Goal: Transaction & Acquisition: Purchase product/service

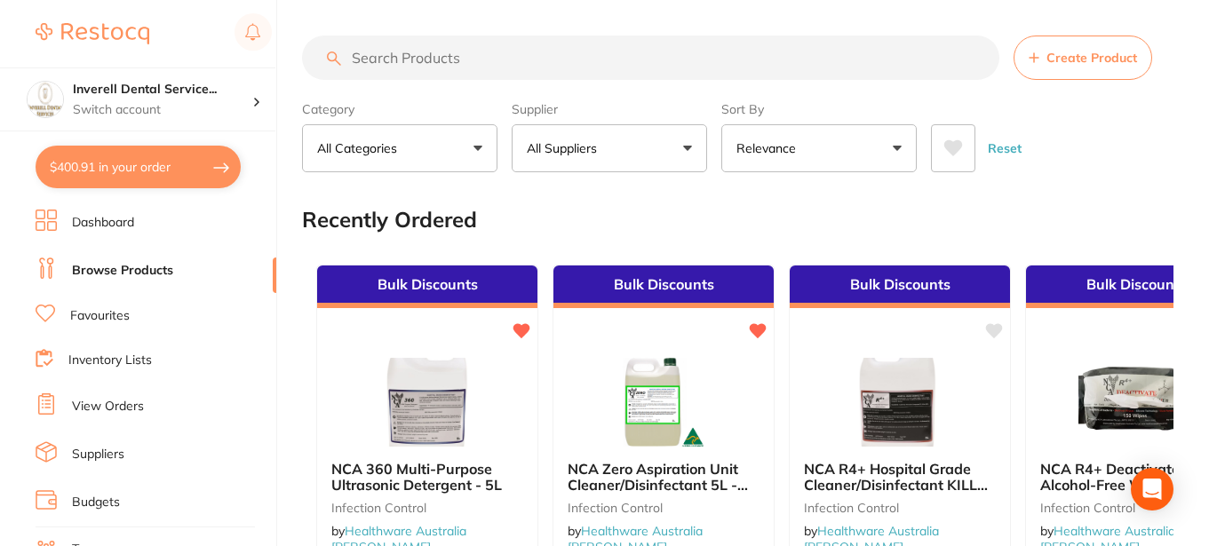
click at [132, 158] on button "$400.91 in your order" at bounding box center [138, 167] width 205 height 43
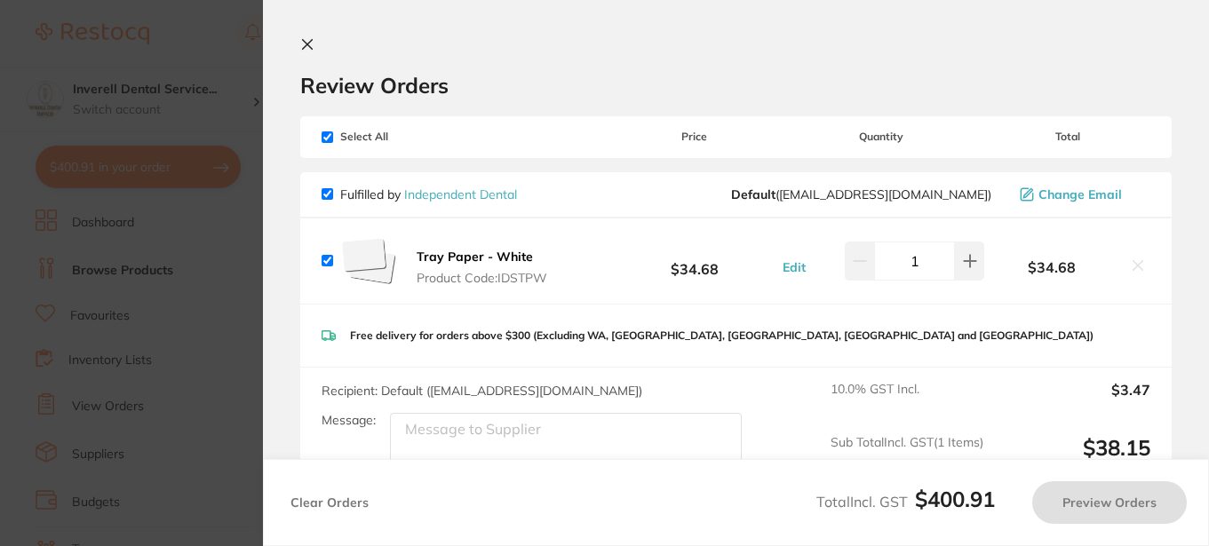
checkbox input "true"
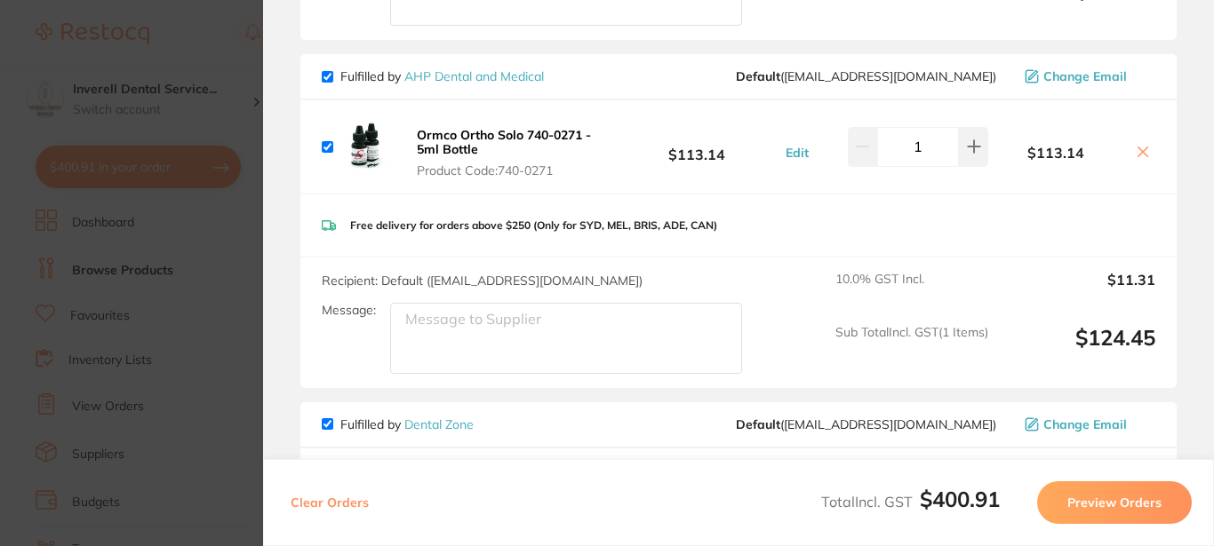
scroll to position [889, 0]
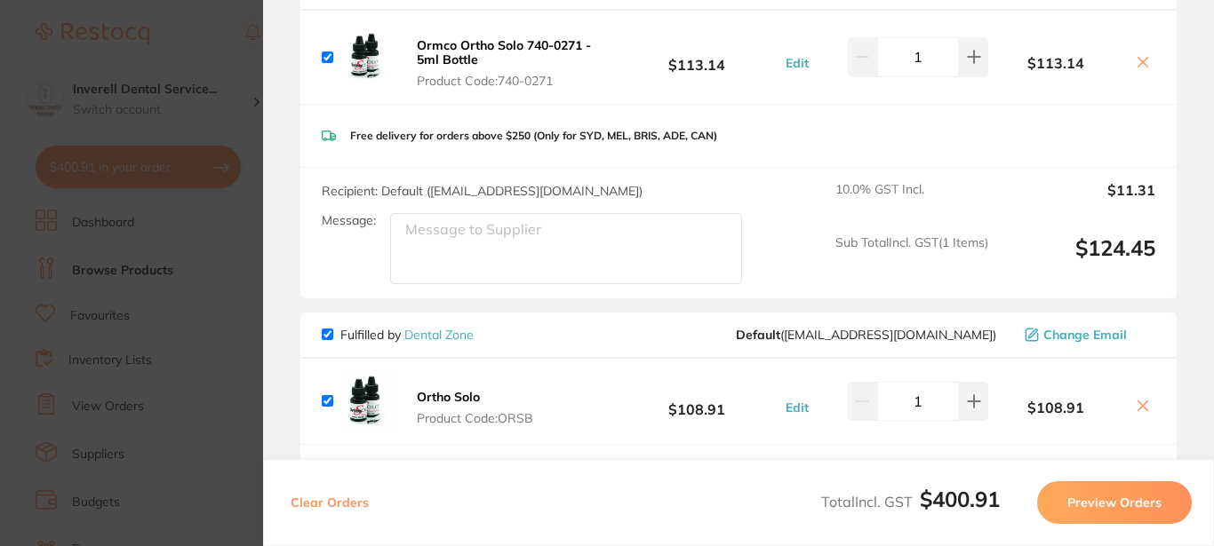
click at [1138, 405] on icon at bounding box center [1143, 407] width 10 height 10
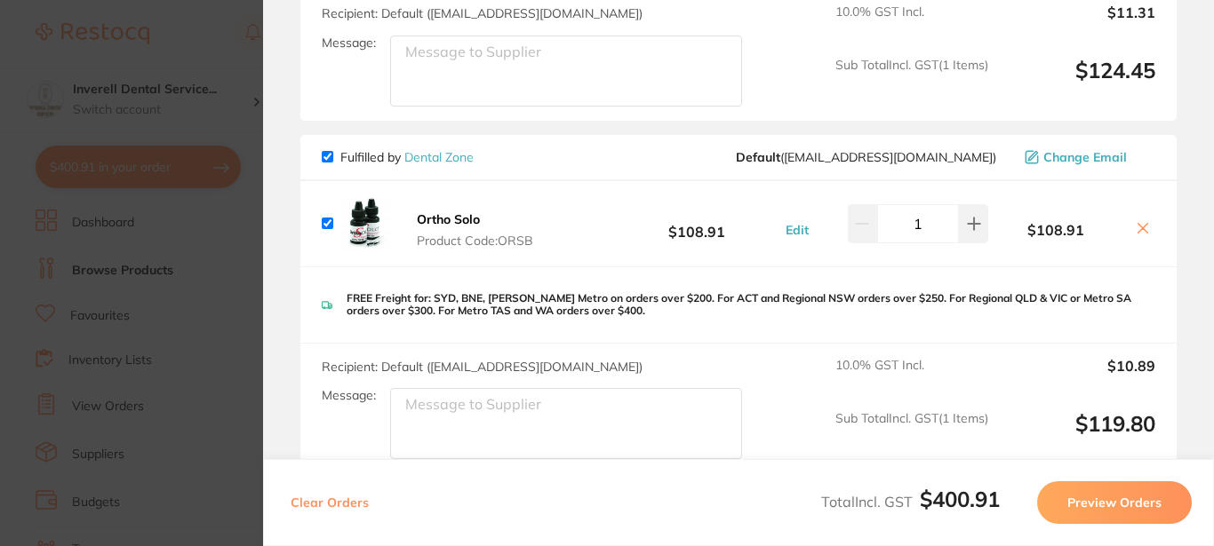
scroll to position [977, 0]
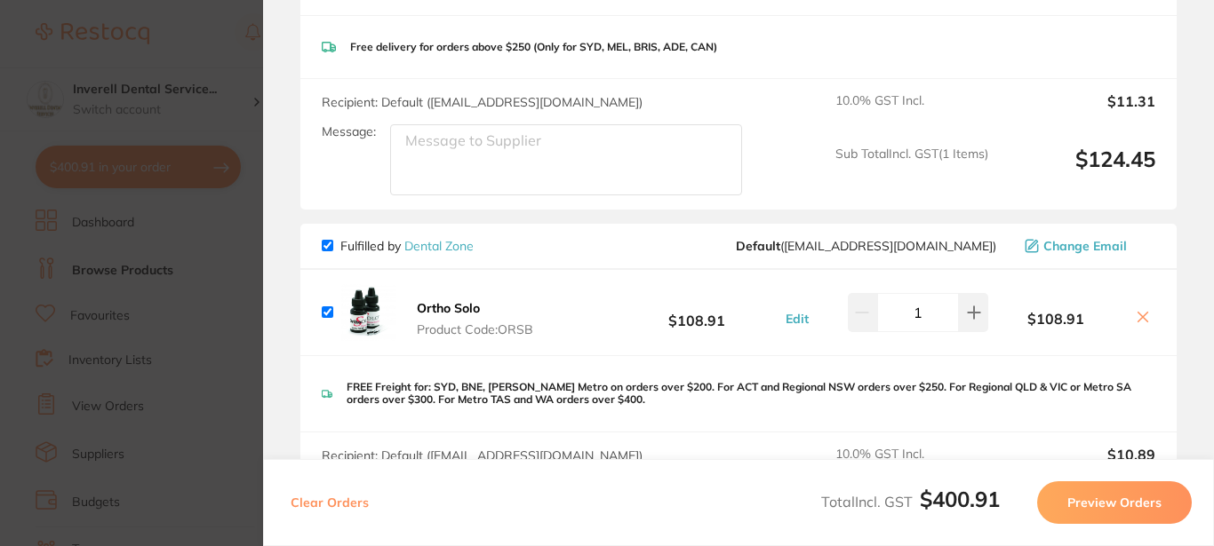
click at [1136, 318] on icon at bounding box center [1143, 317] width 14 height 14
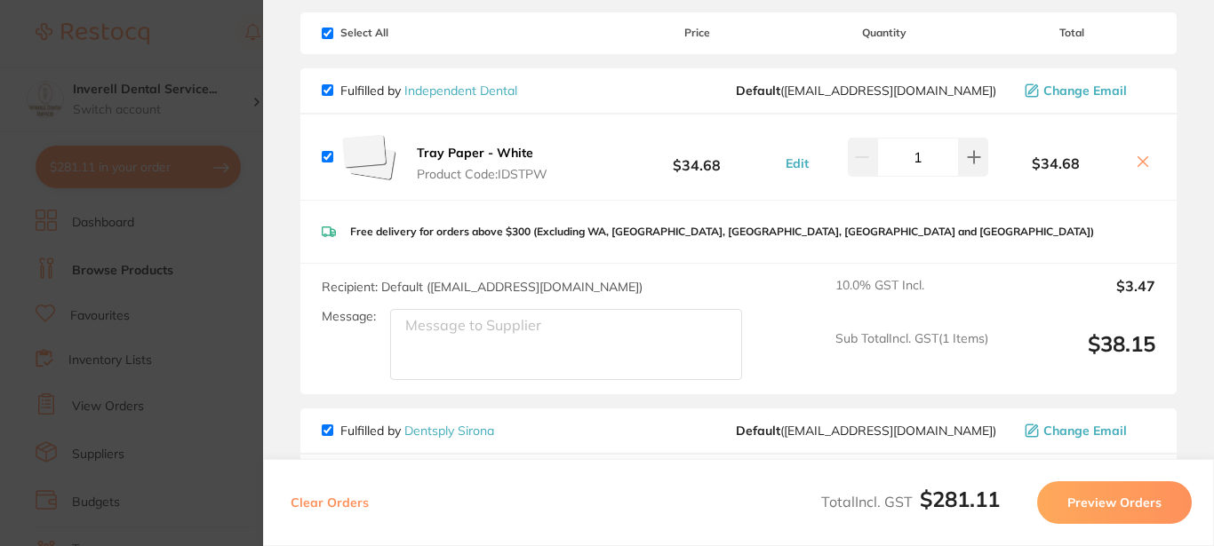
scroll to position [178, 0]
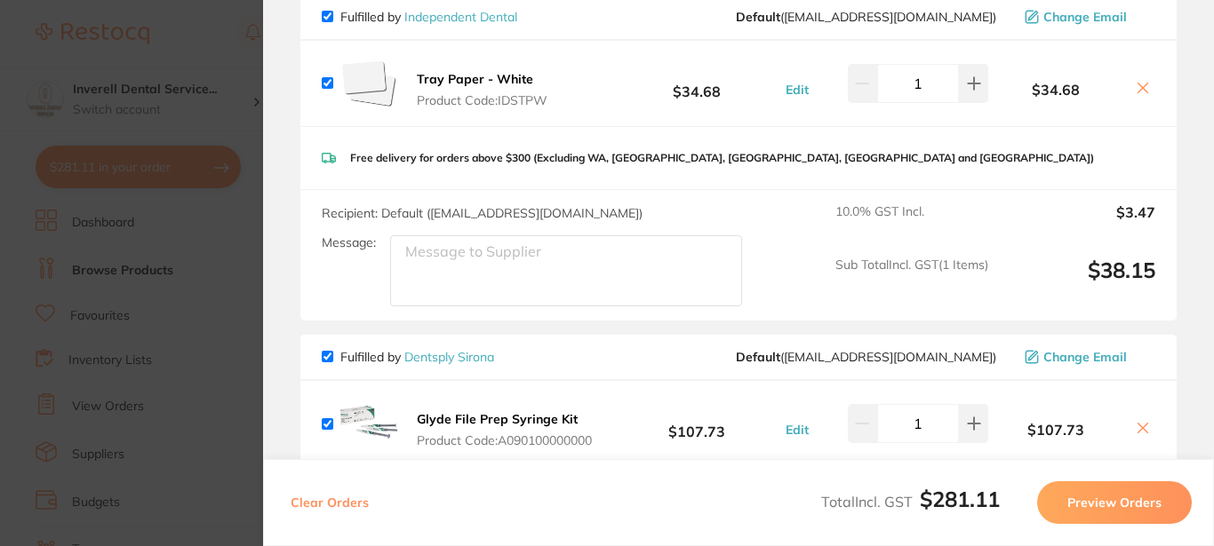
click at [1140, 88] on icon at bounding box center [1143, 88] width 14 height 14
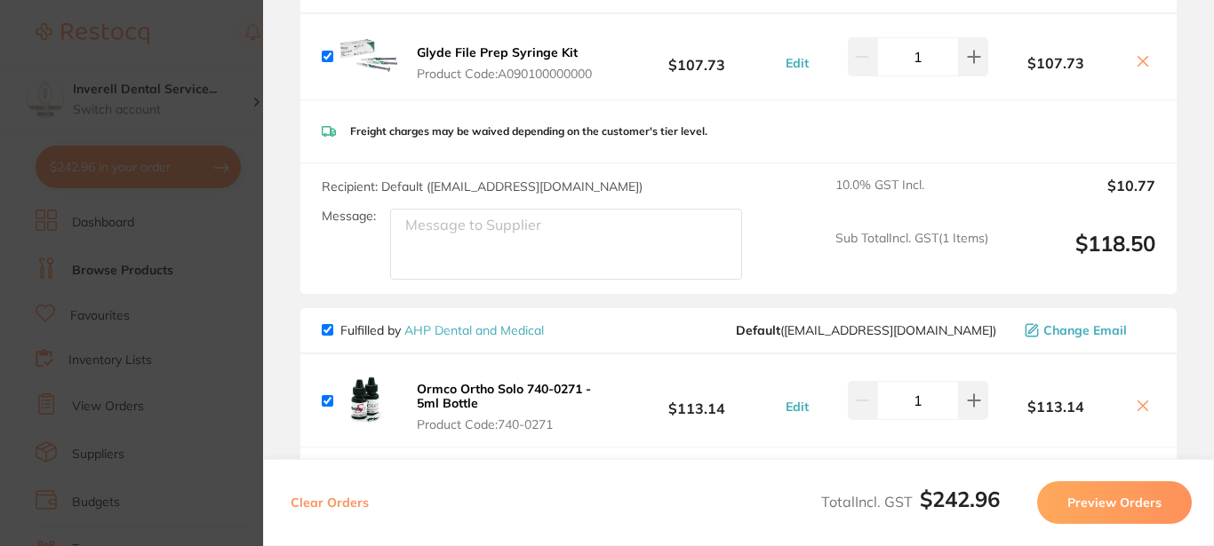
scroll to position [355, 0]
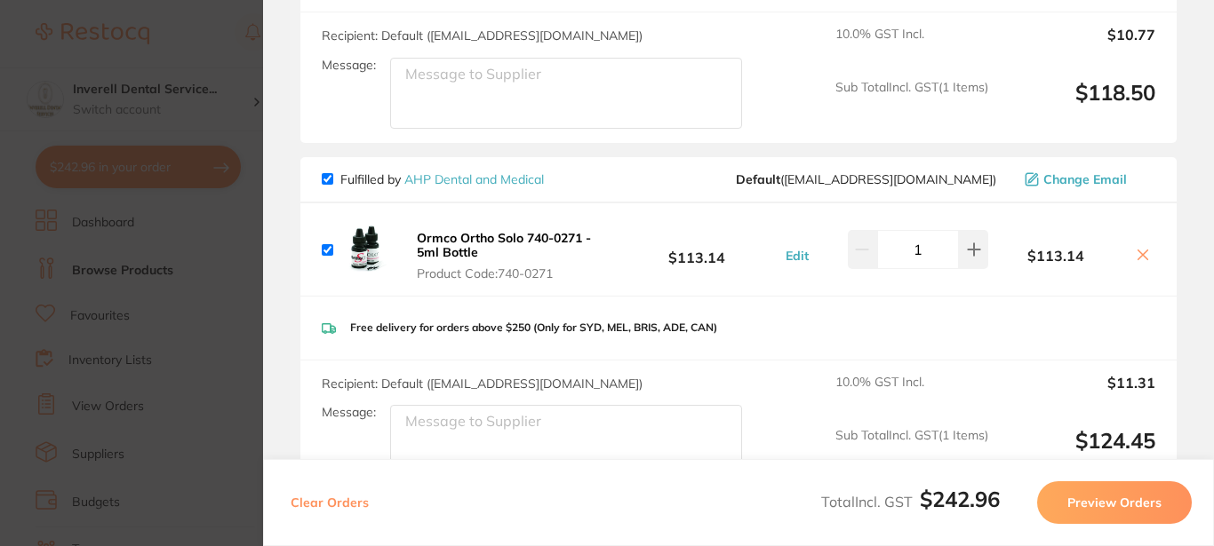
click at [1136, 252] on icon at bounding box center [1143, 255] width 14 height 14
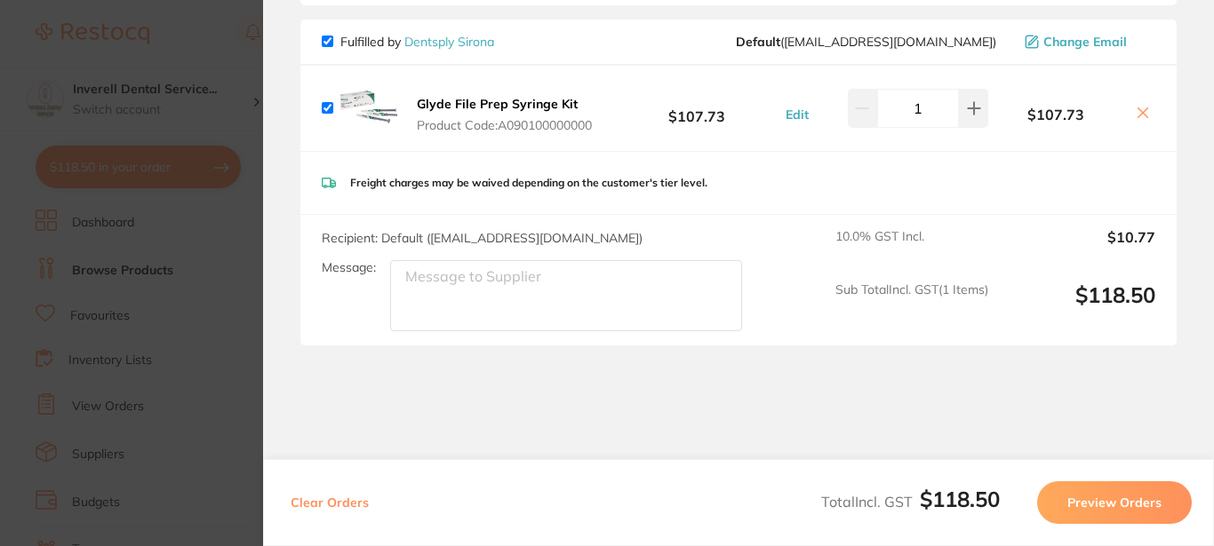
scroll to position [0, 0]
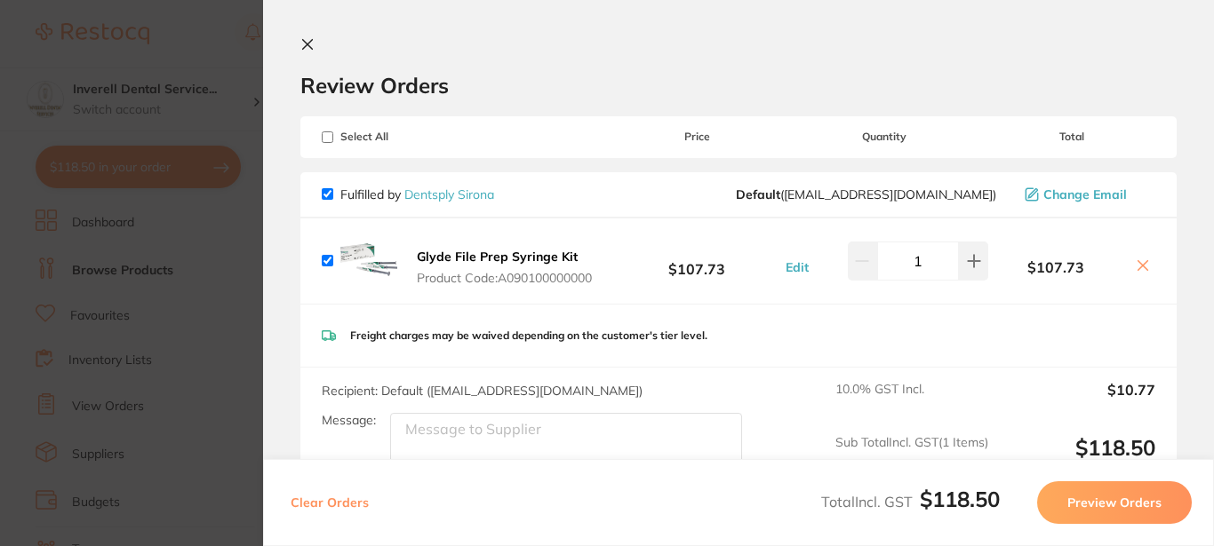
checkbox input "true"
click at [174, 54] on section "Update RRP Set your pre negotiated price for this item. Item Agreed RRP (excl. …" at bounding box center [607, 273] width 1214 height 546
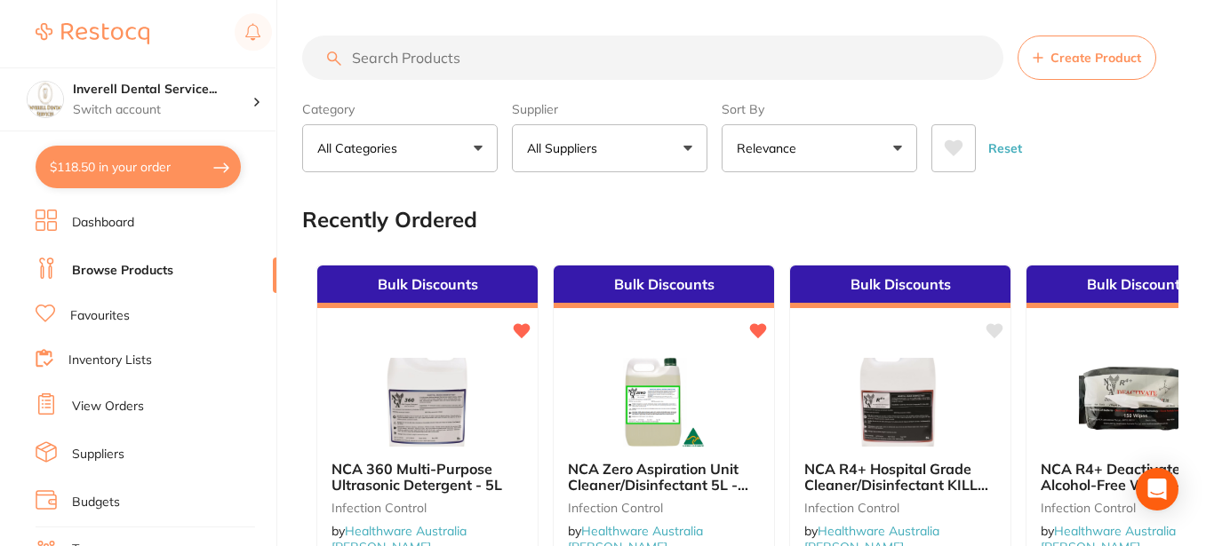
click at [356, 53] on input "search" at bounding box center [652, 58] width 701 height 44
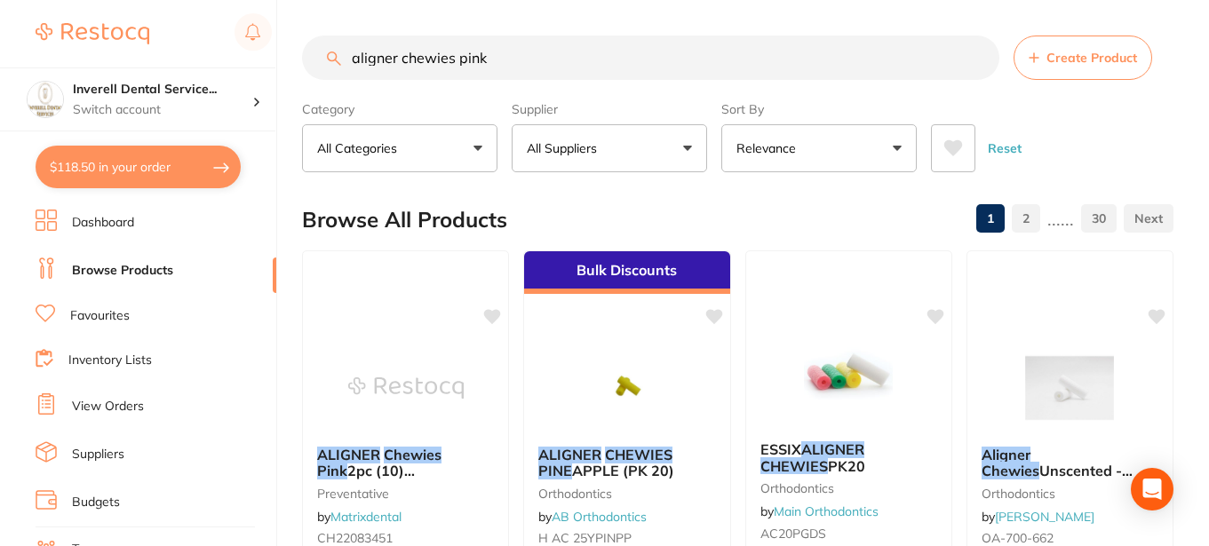
type input "aligner chewies pink"
click at [108, 312] on link "Favourites" at bounding box center [100, 316] width 60 height 18
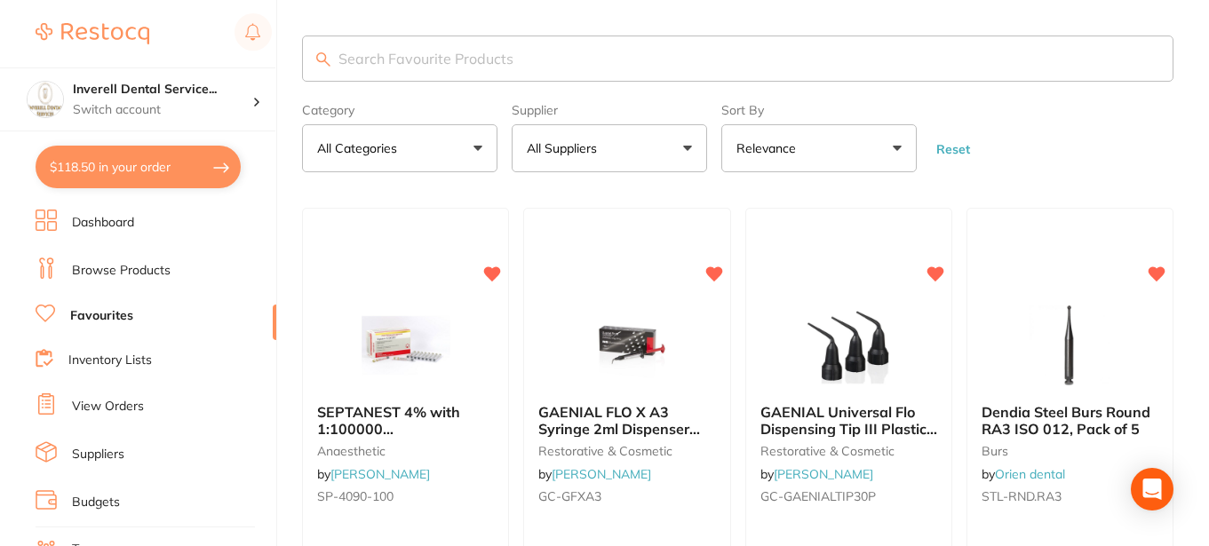
scroll to position [711, 0]
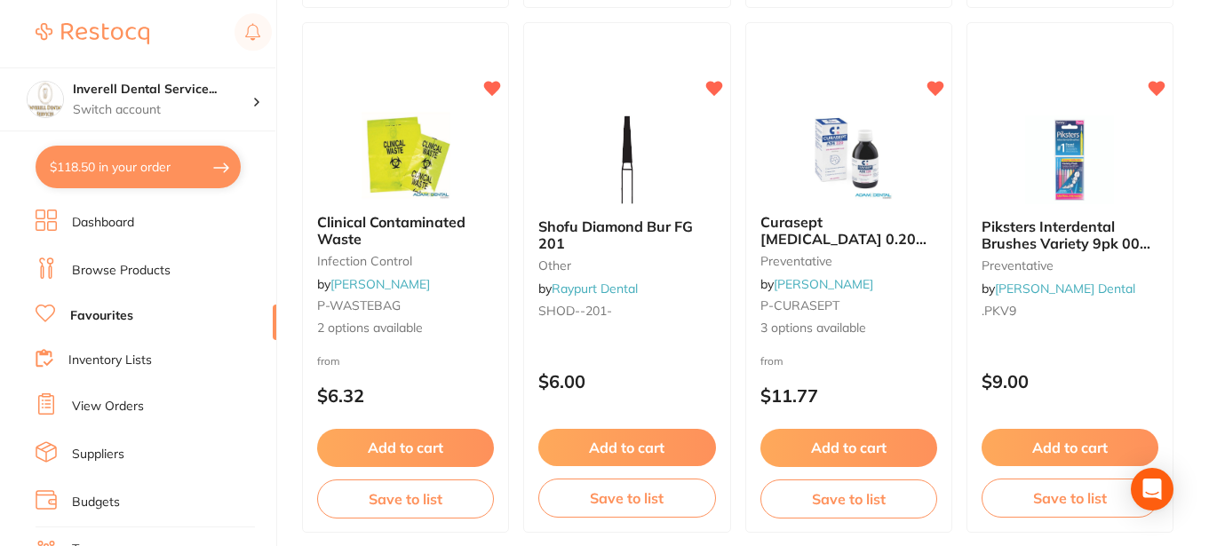
click at [116, 262] on link "Browse Products" at bounding box center [121, 271] width 99 height 18
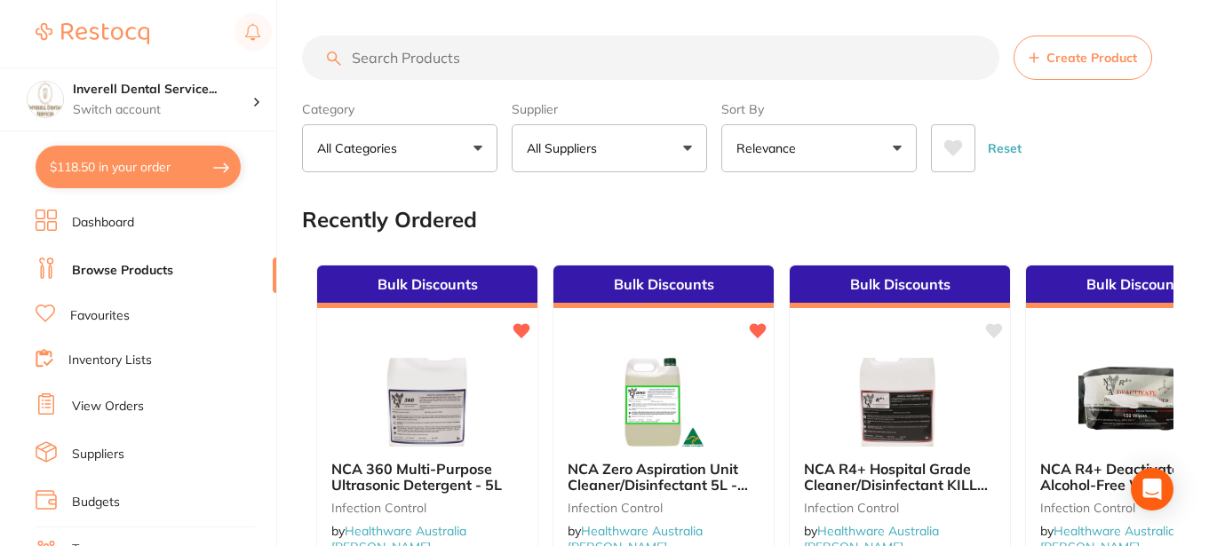
click at [471, 59] on input "search" at bounding box center [650, 58] width 697 height 44
click at [374, 55] on input "search" at bounding box center [650, 58] width 697 height 44
click at [75, 166] on button "$118.50 in your order" at bounding box center [138, 167] width 205 height 43
